Goal: Information Seeking & Learning: Learn about a topic

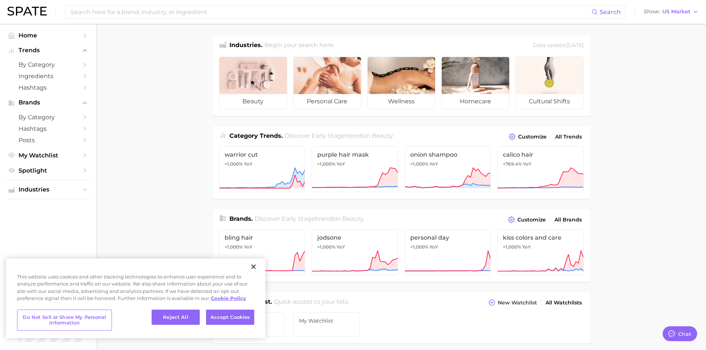
type textarea "x"
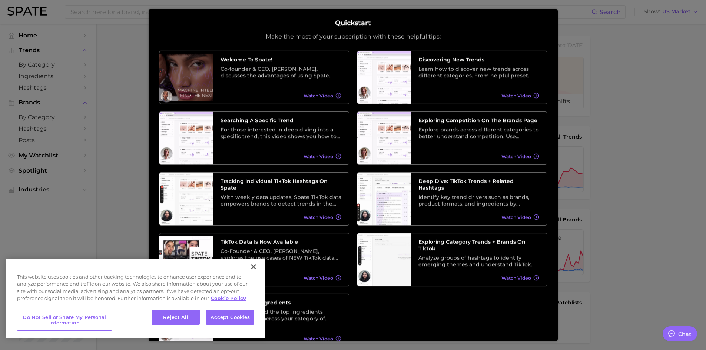
click at [645, 55] on div at bounding box center [353, 301] width 706 height 602
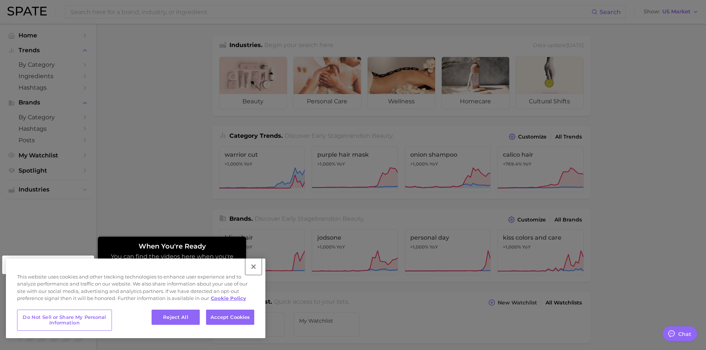
click at [253, 268] on button "Close" at bounding box center [253, 267] width 16 height 16
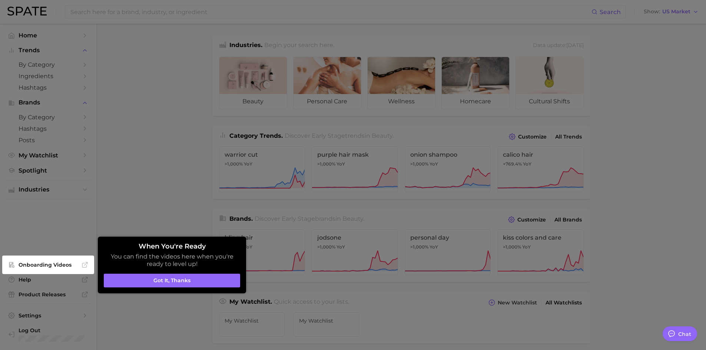
click at [201, 171] on div at bounding box center [353, 301] width 706 height 602
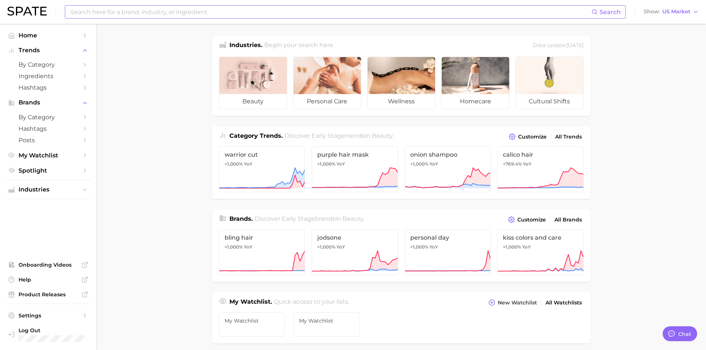
click at [137, 8] on input at bounding box center [331, 12] width 522 height 13
click at [374, 29] on button "Suggest" at bounding box center [379, 30] width 43 height 12
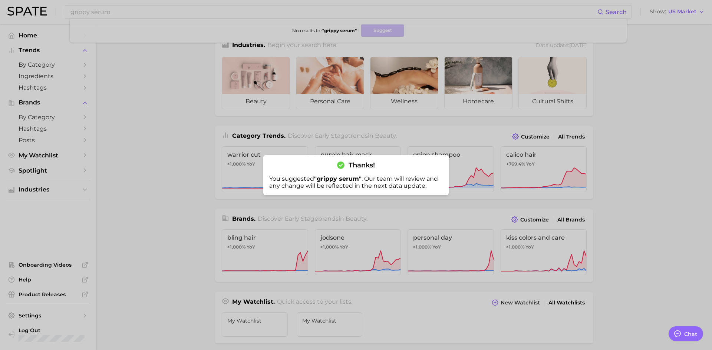
click at [178, 29] on div at bounding box center [356, 175] width 712 height 350
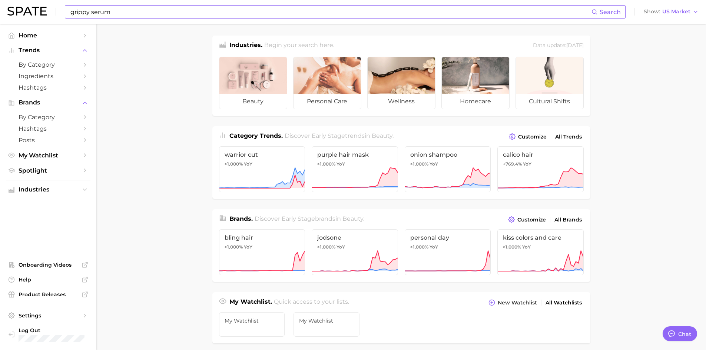
click at [149, 18] on input "grippy serum" at bounding box center [331, 12] width 522 height 13
type input "g"
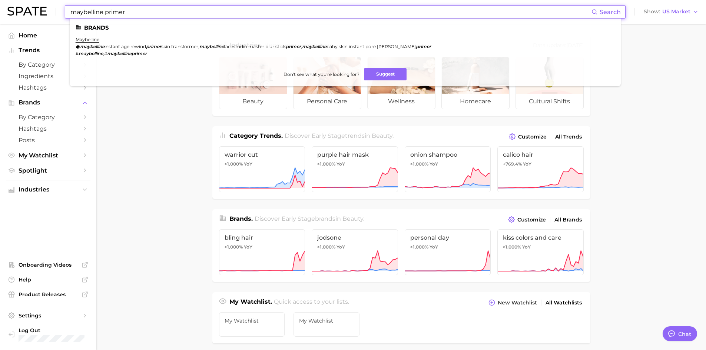
type input "maybelline primer"
click at [98, 42] on li "maybelline maybelline instant age rewind primer skin transformer , maybelline f…" at bounding box center [254, 47] width 356 height 20
click at [95, 40] on link "maybelline" at bounding box center [88, 40] width 24 height 6
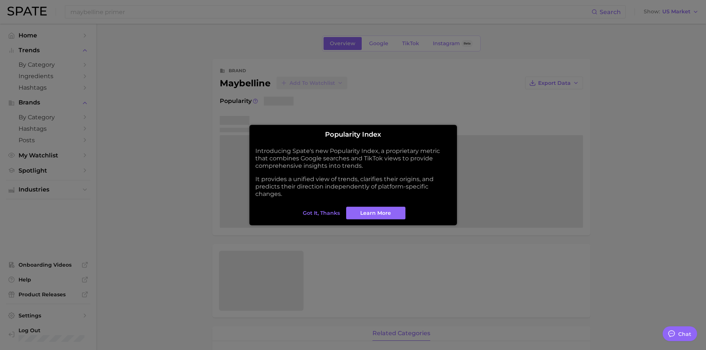
type textarea "x"
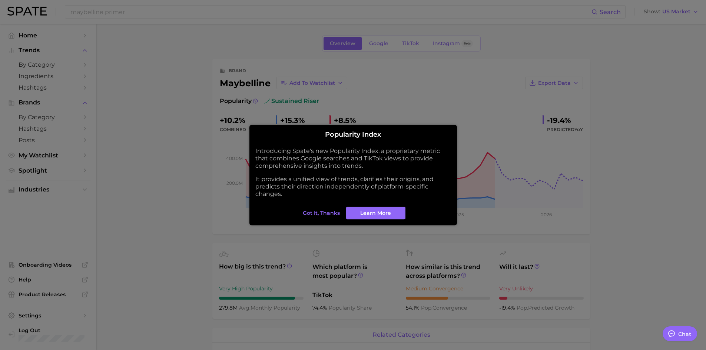
click at [322, 211] on span "Got it, thanks" at bounding box center [321, 213] width 37 height 6
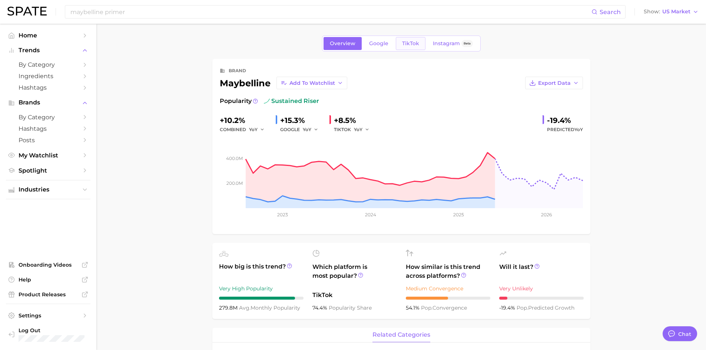
click at [410, 42] on span "TikTok" at bounding box center [410, 43] width 17 height 6
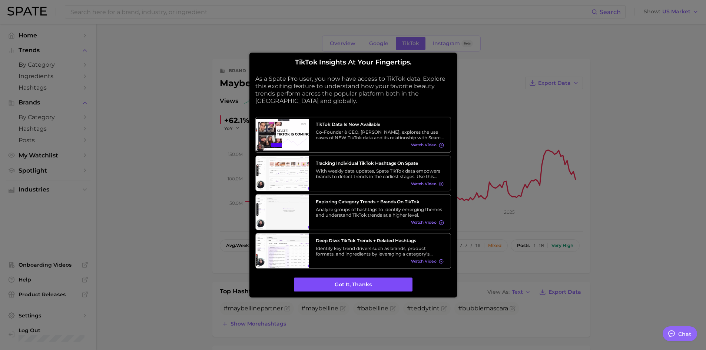
click at [344, 281] on button "Got it, thanks" at bounding box center [353, 285] width 119 height 14
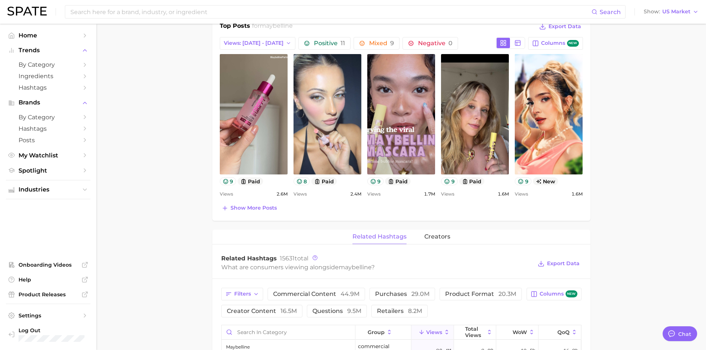
scroll to position [334, 0]
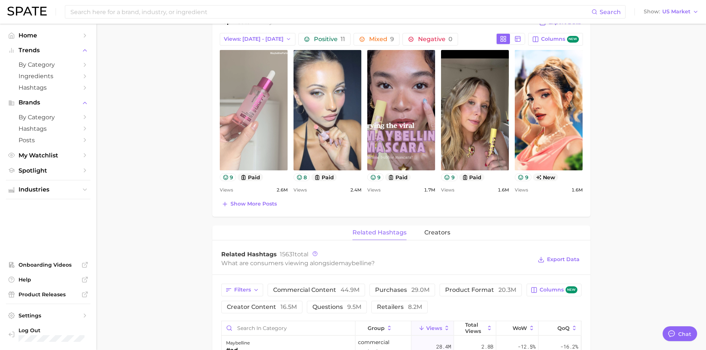
click at [257, 110] on link "view post on TikTok" at bounding box center [254, 110] width 68 height 120
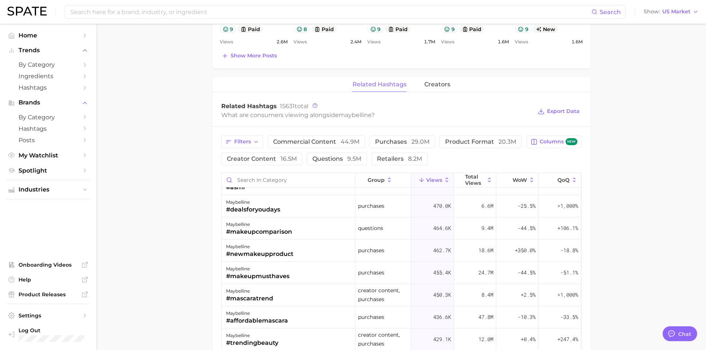
scroll to position [853, 0]
